Goal: Task Accomplishment & Management: Manage account settings

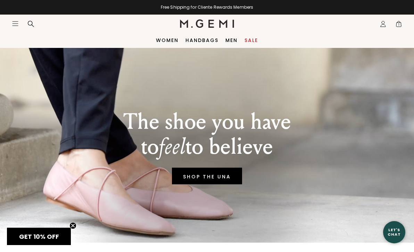
click at [398, 25] on span "1" at bounding box center [398, 25] width 7 height 7
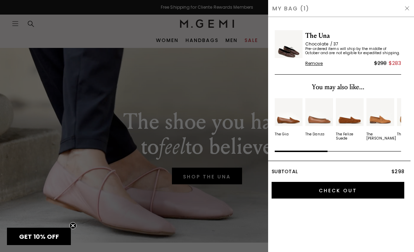
click at [263, 34] on div at bounding box center [207, 126] width 414 height 252
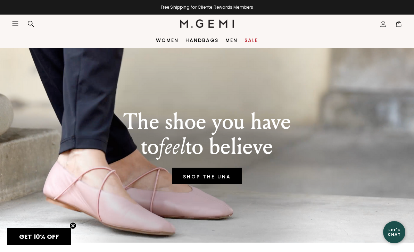
click at [382, 23] on icon "Icons/20x20/profile@2x" at bounding box center [382, 23] width 7 height 7
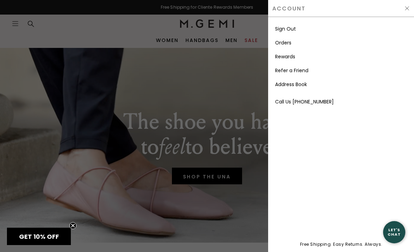
click at [286, 44] on link "Orders" at bounding box center [283, 42] width 16 height 7
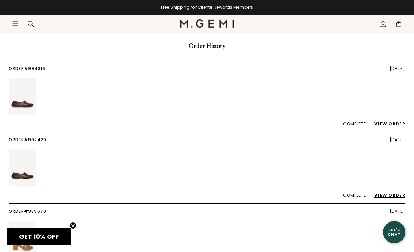
scroll to position [26, 0]
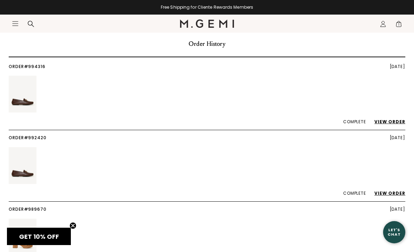
click at [392, 120] on link "View Order" at bounding box center [386, 122] width 38 height 6
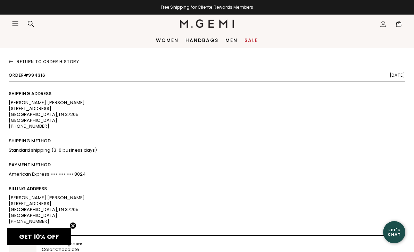
click at [9, 60] on img at bounding box center [11, 60] width 5 height 7
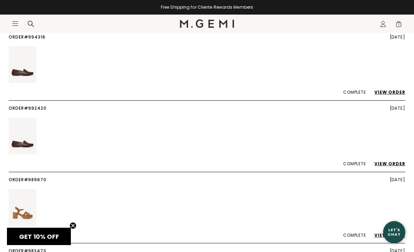
scroll to position [57, 0]
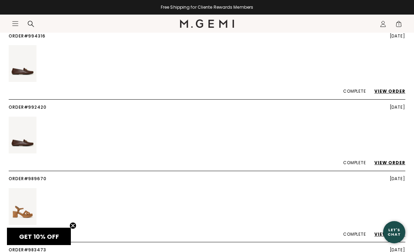
click at [396, 161] on link "View Order" at bounding box center [386, 163] width 38 height 6
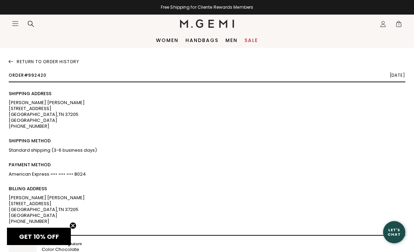
drag, startPoint x: 25, startPoint y: 75, endPoint x: 50, endPoint y: 76, distance: 25.4
click at [50, 76] on div "Order #992420 September 6, 2025" at bounding box center [207, 77] width 396 height 9
copy span "#992420"
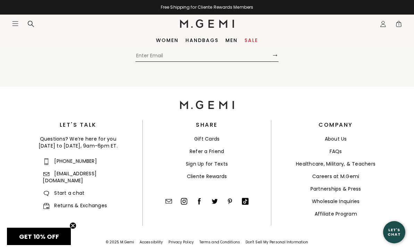
scroll to position [389, 0]
click at [77, 202] on link "Returns & Exchanges" at bounding box center [75, 205] width 64 height 7
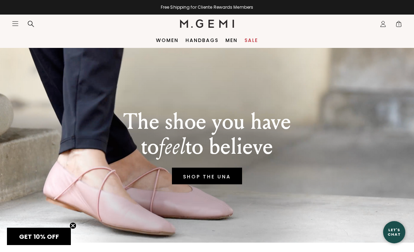
click at [399, 22] on span "1" at bounding box center [398, 25] width 7 height 7
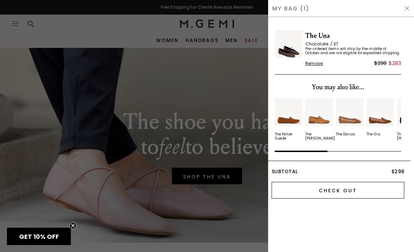
click at [318, 190] on input "Check Out" at bounding box center [337, 190] width 133 height 17
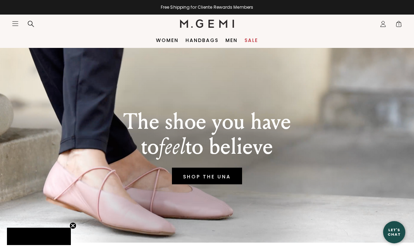
click at [400, 24] on span "1" at bounding box center [398, 25] width 7 height 7
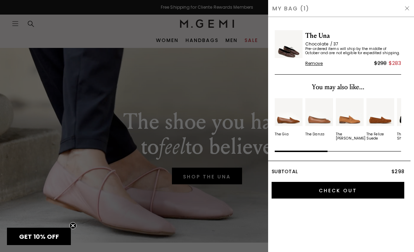
click at [317, 64] on span "Remove" at bounding box center [314, 64] width 18 height 6
